Goal: Task Accomplishment & Management: Use online tool/utility

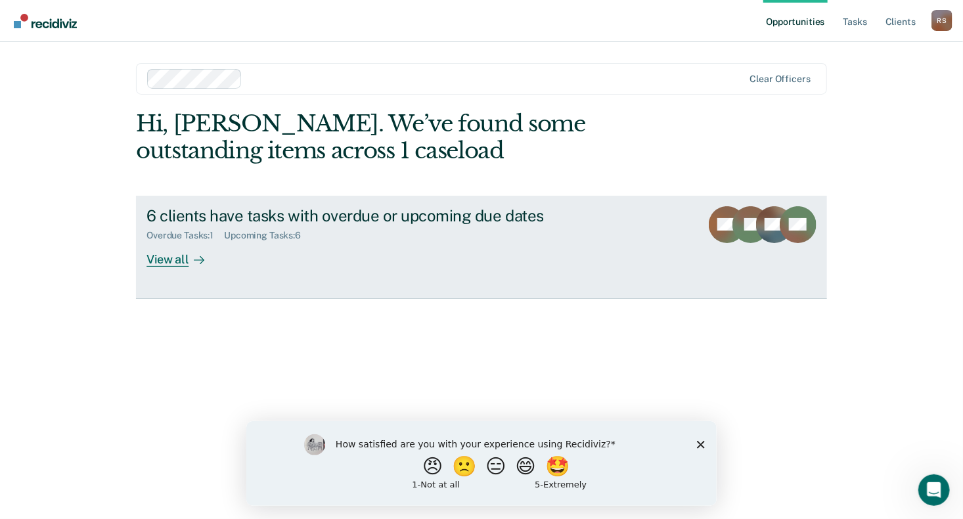
click at [174, 258] on div "View all" at bounding box center [183, 254] width 74 height 26
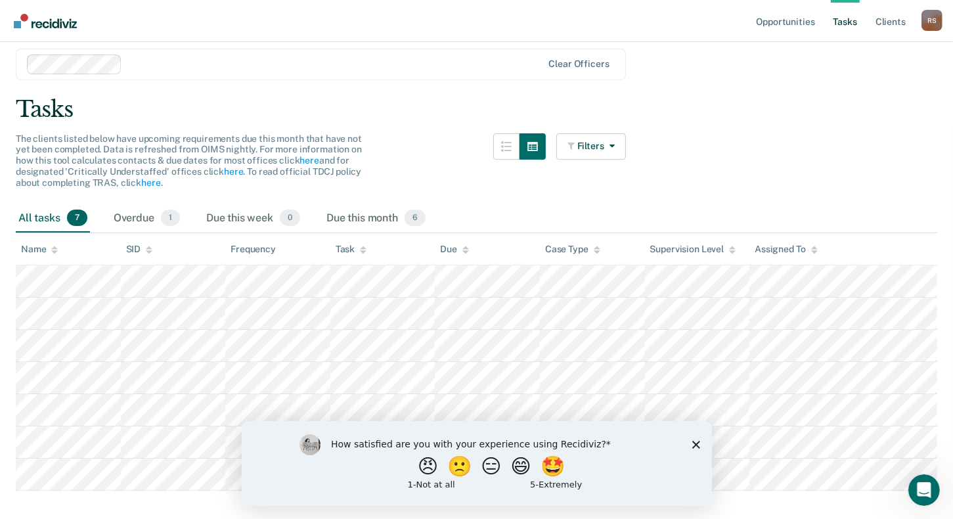
scroll to position [65, 0]
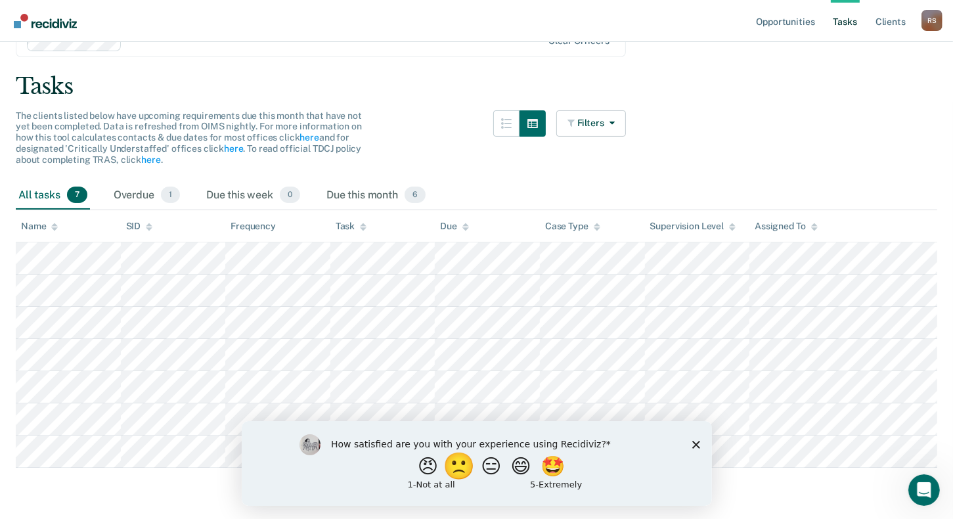
click at [456, 477] on button "🙁" at bounding box center [460, 465] width 35 height 26
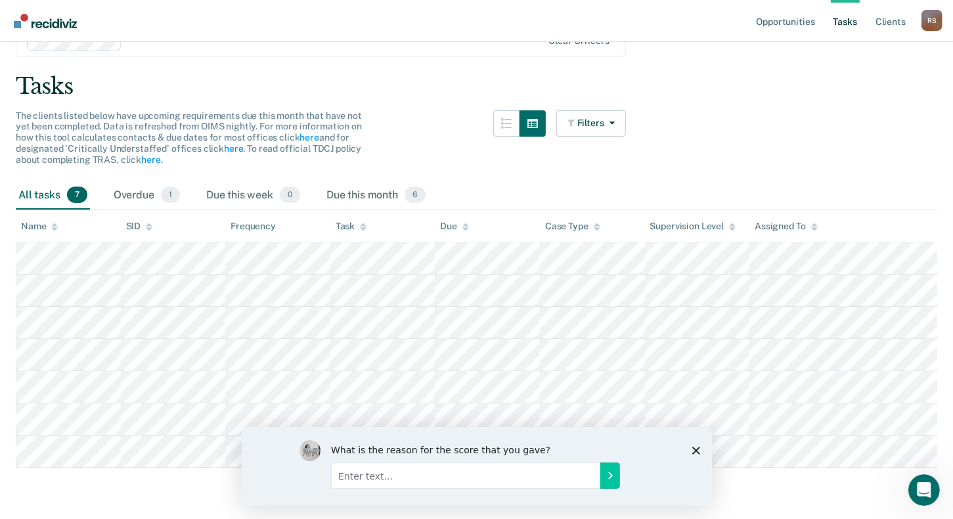
click at [697, 446] on icon "Close survey" at bounding box center [695, 450] width 8 height 8
